Goal: Information Seeking & Learning: Learn about a topic

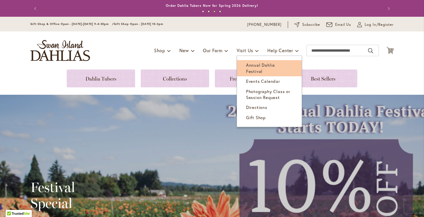
click at [253, 67] on span "Annual Dahlia Festival" at bounding box center [260, 68] width 29 height 12
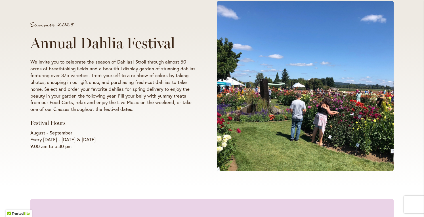
scroll to position [114, 0]
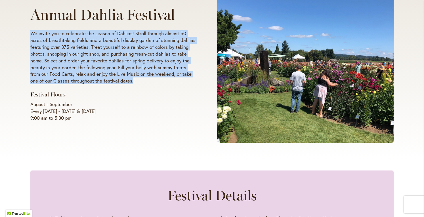
drag, startPoint x: 137, startPoint y: 82, endPoint x: 29, endPoint y: 35, distance: 117.2
click at [30, 35] on p "We invite you to celebrate the season of Dahlias! Stroll through almost 50 acre…" at bounding box center [112, 57] width 165 height 54
copy p "We invite you to celebrate the season of Dahlias! Stroll through almost 50 acre…"
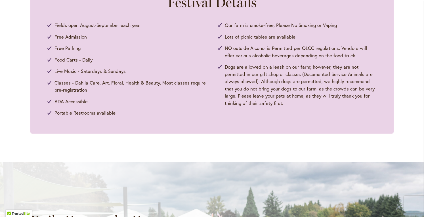
scroll to position [255, 0]
